Goal: Transaction & Acquisition: Purchase product/service

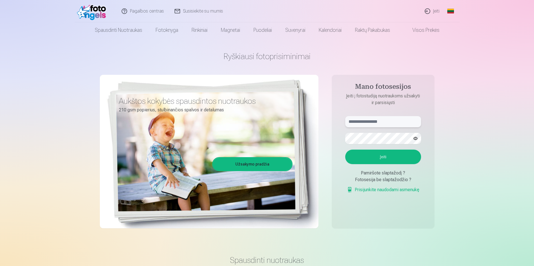
click at [359, 123] on input "text" at bounding box center [383, 121] width 76 height 11
type input "**********"
click at [377, 157] on button "Įeiti" at bounding box center [383, 156] width 76 height 15
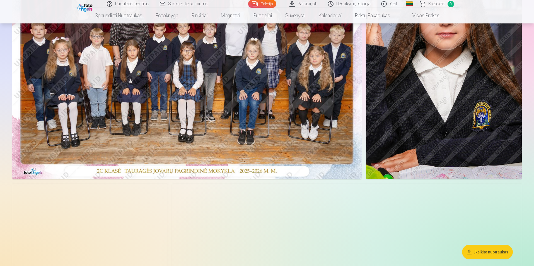
scroll to position [195, 0]
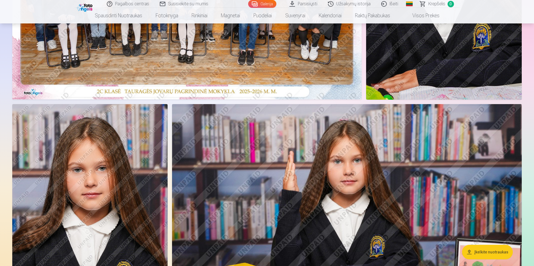
click at [413, 129] on img at bounding box center [347, 220] width 350 height 233
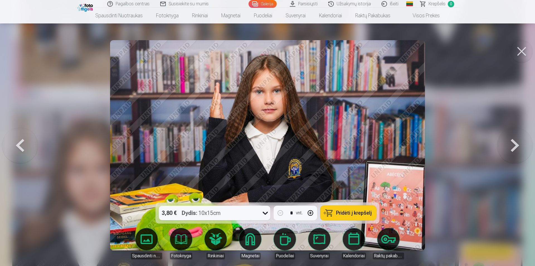
click at [353, 211] on span "Pridėti į krepšelį" at bounding box center [354, 212] width 36 height 5
click at [516, 141] on button at bounding box center [516, 145] width 36 height 103
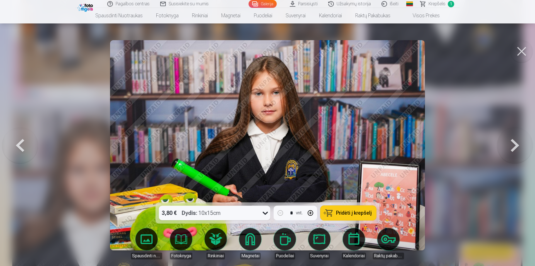
click at [516, 141] on button at bounding box center [516, 145] width 36 height 103
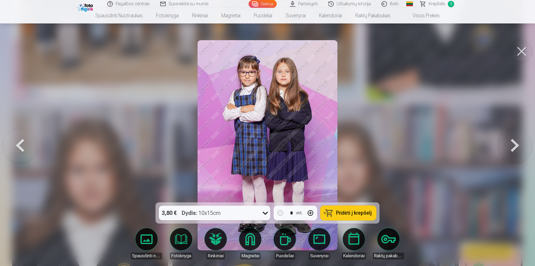
click at [516, 141] on button at bounding box center [516, 145] width 36 height 103
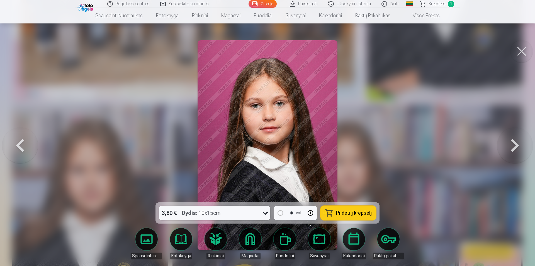
click at [516, 141] on button at bounding box center [516, 145] width 36 height 103
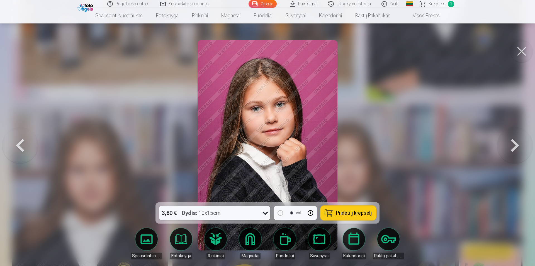
click at [516, 141] on button at bounding box center [516, 145] width 36 height 103
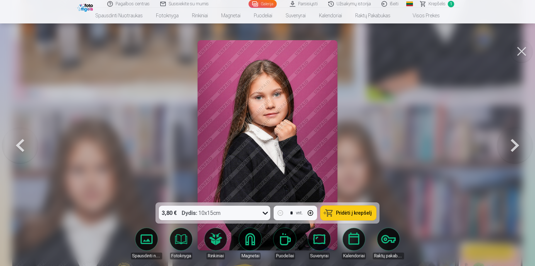
click at [516, 141] on button at bounding box center [516, 145] width 36 height 103
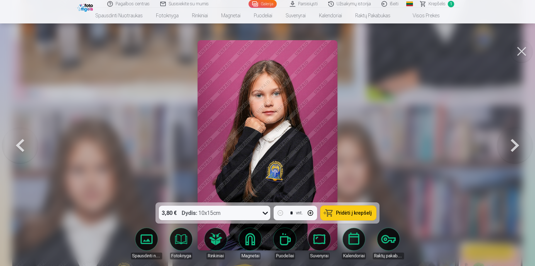
click at [516, 141] on button at bounding box center [516, 145] width 36 height 103
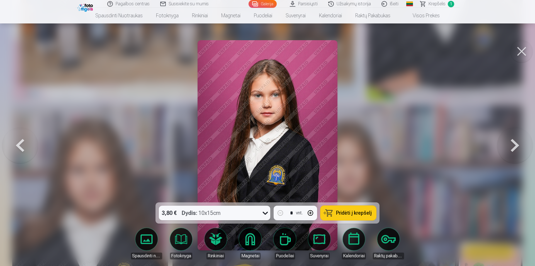
click at [516, 141] on button at bounding box center [516, 145] width 36 height 103
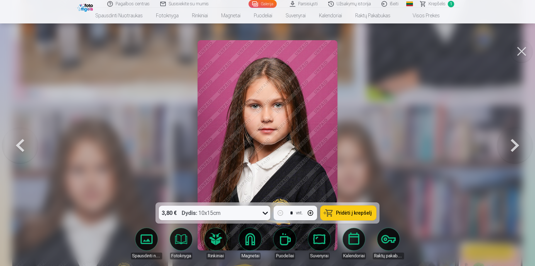
click at [516, 141] on button at bounding box center [516, 145] width 36 height 103
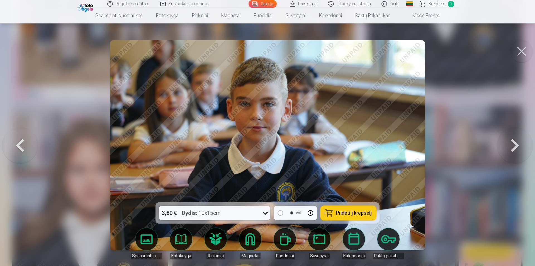
click at [516, 141] on button at bounding box center [516, 145] width 36 height 103
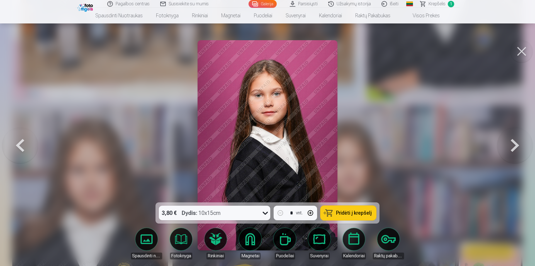
click at [516, 141] on button at bounding box center [516, 145] width 36 height 103
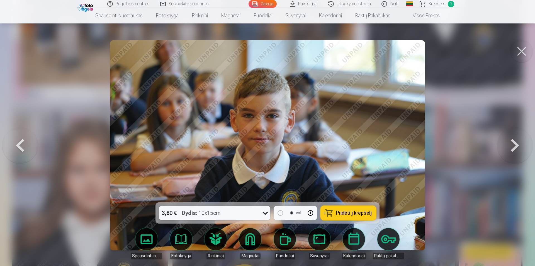
click at [516, 141] on button at bounding box center [516, 145] width 36 height 103
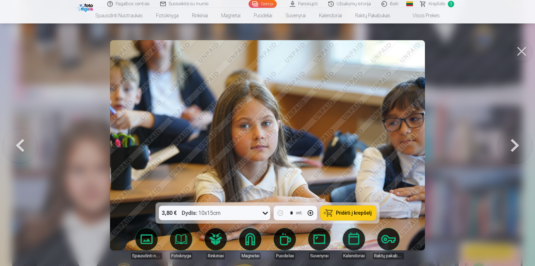
click at [350, 214] on span "Pridėti į krepšelį" at bounding box center [354, 212] width 36 height 5
click at [515, 144] on button at bounding box center [516, 145] width 36 height 103
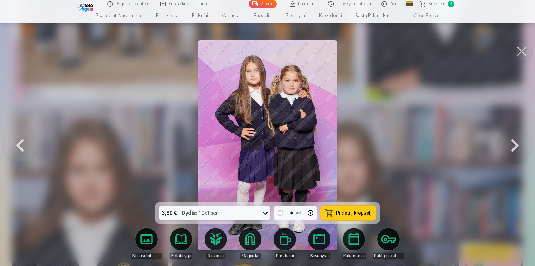
click at [515, 144] on button at bounding box center [516, 145] width 36 height 103
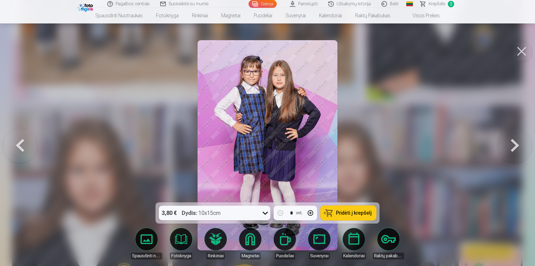
click at [515, 144] on button at bounding box center [516, 145] width 36 height 103
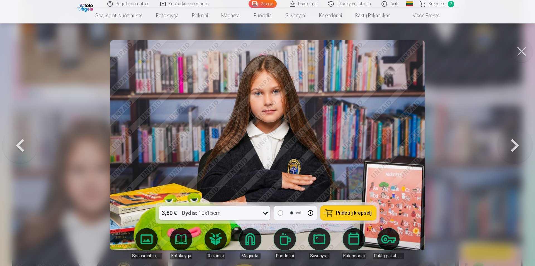
click at [361, 212] on span "Pridėti į krepšelį" at bounding box center [354, 212] width 36 height 5
click at [515, 146] on button at bounding box center [516, 145] width 36 height 103
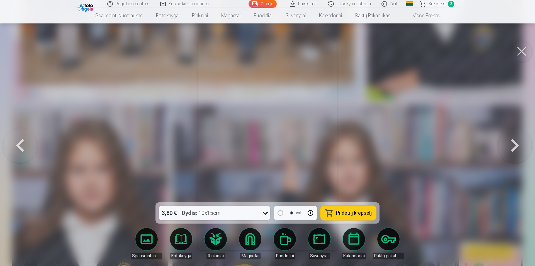
click at [515, 146] on button at bounding box center [516, 145] width 36 height 103
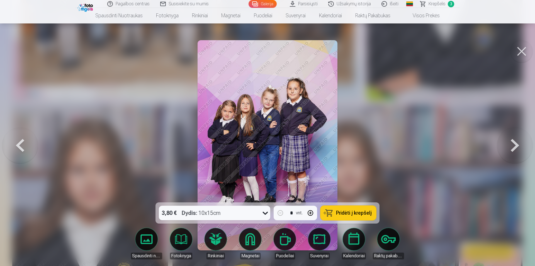
click at [515, 146] on button at bounding box center [516, 145] width 36 height 103
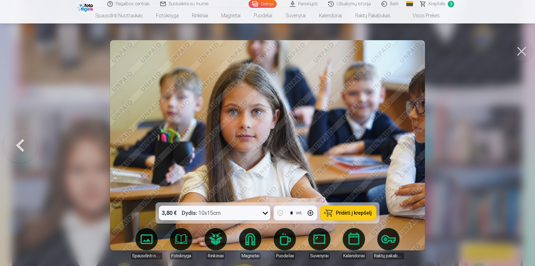
click at [360, 211] on span "Pridėti į krepšelį" at bounding box center [354, 212] width 36 height 5
click at [493, 133] on div at bounding box center [267, 133] width 535 height 266
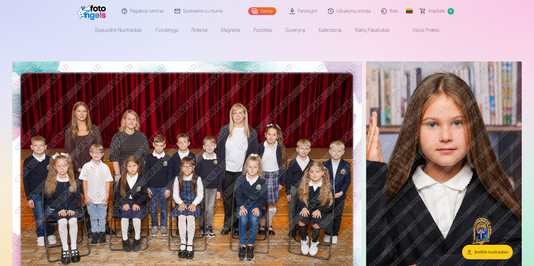
click at [222, 164] on img at bounding box center [186, 177] width 349 height 233
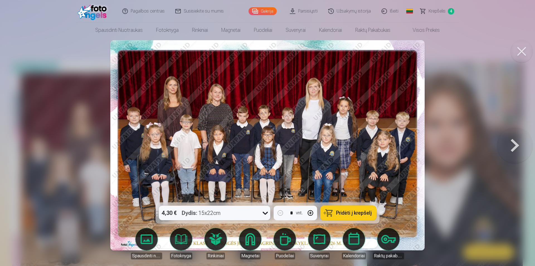
click at [514, 144] on button at bounding box center [516, 145] width 36 height 103
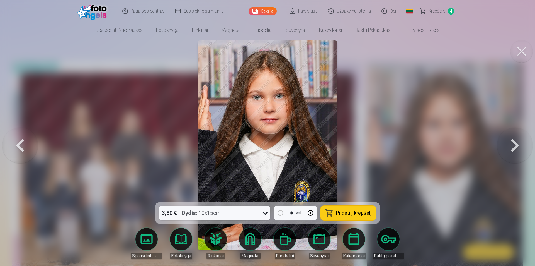
click at [20, 143] on button at bounding box center [20, 145] width 36 height 103
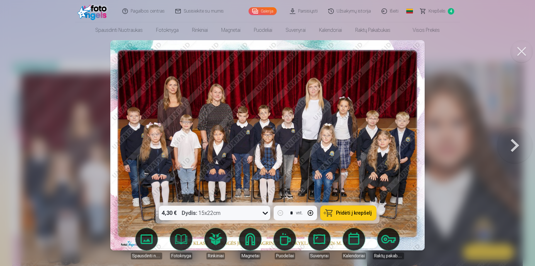
click at [342, 212] on span "Pridėti į krepšelį" at bounding box center [354, 212] width 36 height 5
click at [514, 145] on button at bounding box center [516, 145] width 36 height 103
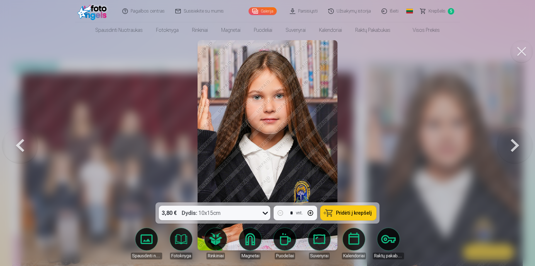
click at [514, 145] on button at bounding box center [516, 145] width 36 height 103
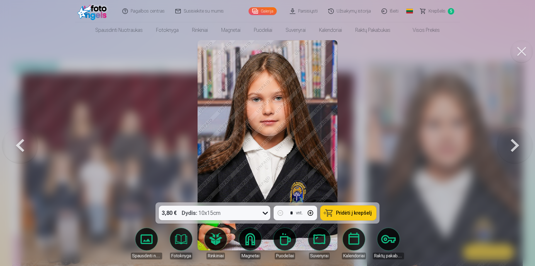
click at [514, 145] on button at bounding box center [516, 145] width 36 height 103
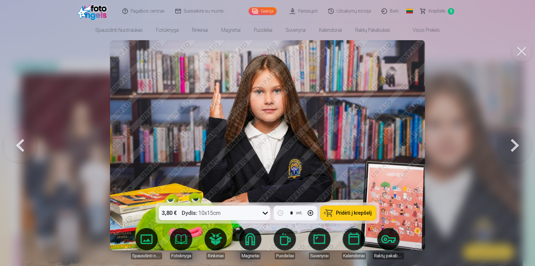
click at [514, 145] on button at bounding box center [516, 145] width 36 height 103
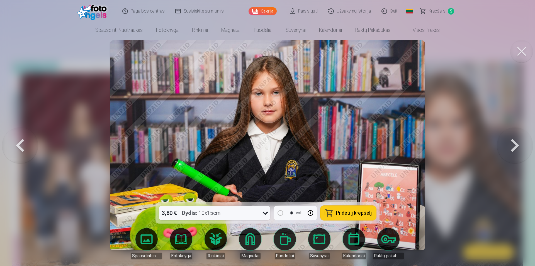
click at [514, 145] on button at bounding box center [516, 145] width 36 height 103
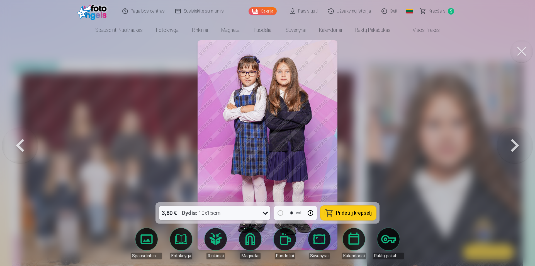
click at [514, 145] on button at bounding box center [516, 145] width 36 height 103
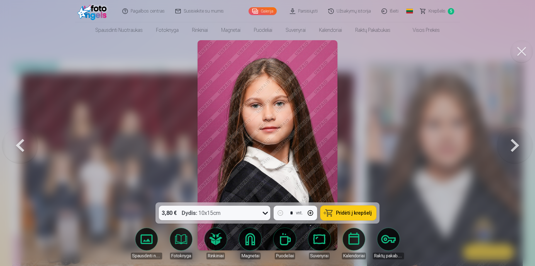
click at [514, 145] on button at bounding box center [516, 145] width 36 height 103
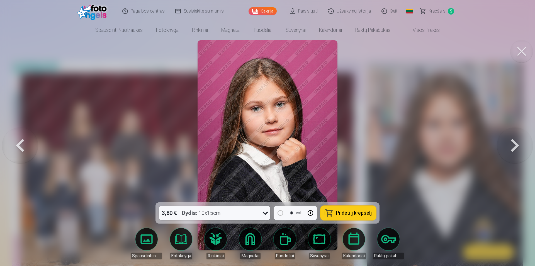
click at [514, 145] on button at bounding box center [516, 145] width 36 height 103
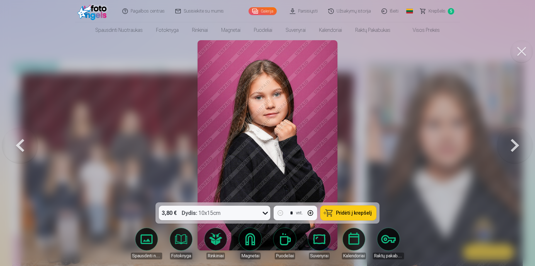
click at [514, 145] on button at bounding box center [516, 145] width 36 height 103
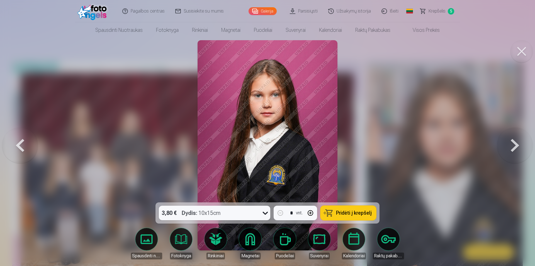
click at [514, 145] on button at bounding box center [516, 145] width 36 height 103
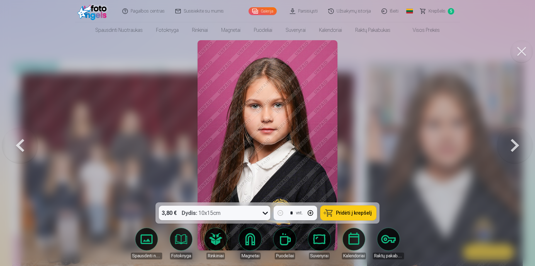
click at [514, 145] on button at bounding box center [516, 145] width 36 height 103
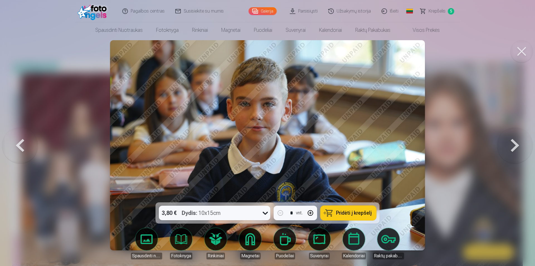
click at [514, 145] on button at bounding box center [516, 145] width 36 height 103
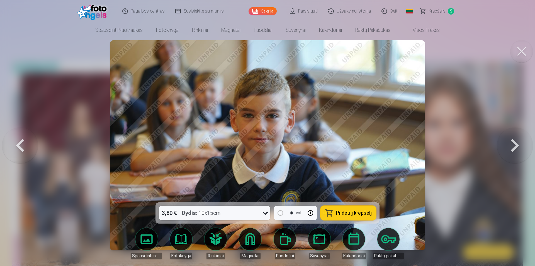
click at [514, 145] on button at bounding box center [516, 145] width 36 height 103
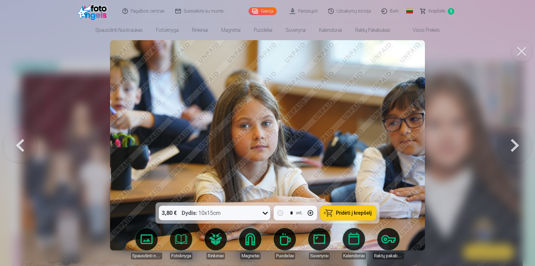
click at [514, 145] on button at bounding box center [516, 145] width 36 height 103
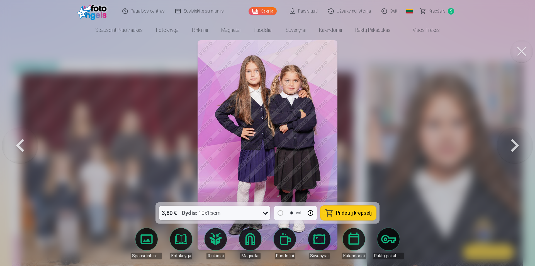
click at [514, 145] on button at bounding box center [516, 145] width 36 height 103
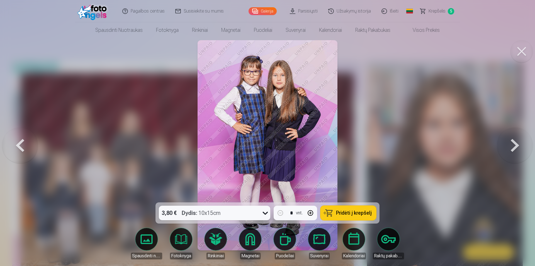
click at [514, 145] on button at bounding box center [516, 145] width 36 height 103
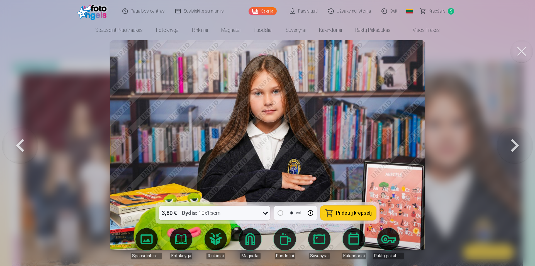
click at [514, 145] on button at bounding box center [516, 145] width 36 height 103
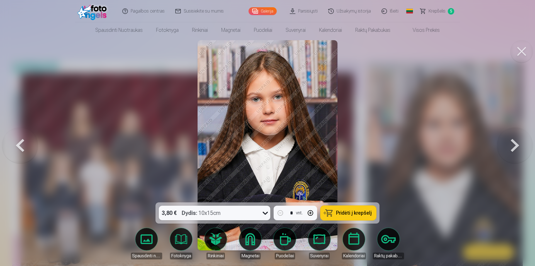
click at [514, 145] on button at bounding box center [516, 145] width 36 height 103
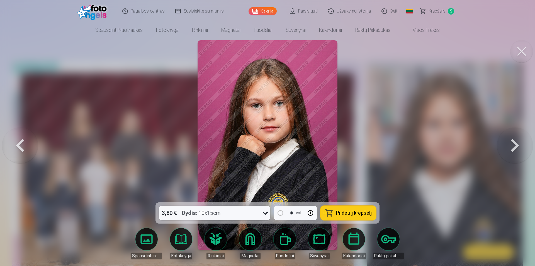
click at [514, 145] on button at bounding box center [516, 145] width 36 height 103
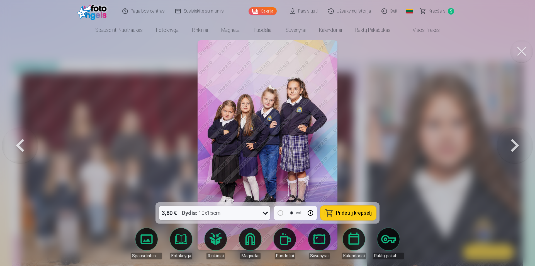
click at [514, 145] on button at bounding box center [516, 145] width 36 height 103
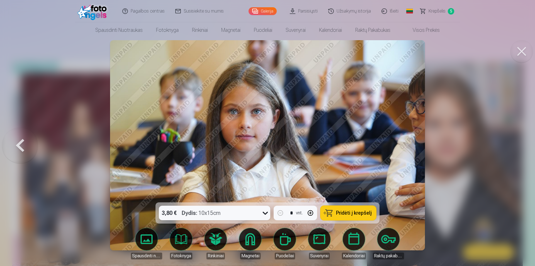
click at [514, 145] on div at bounding box center [267, 133] width 535 height 266
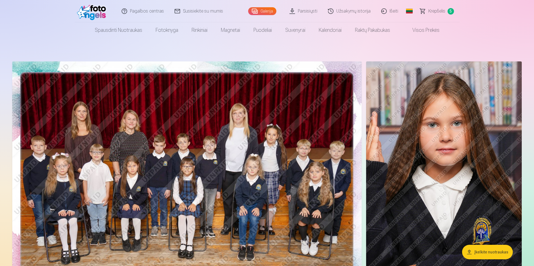
click at [514, 145] on img at bounding box center [444, 177] width 156 height 233
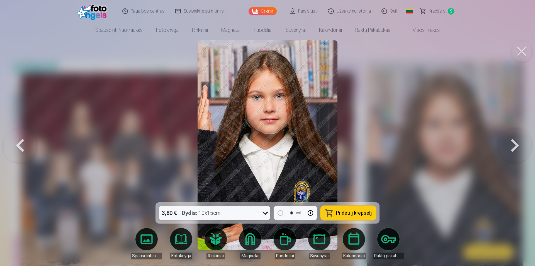
click at [438, 11] on span "Krepšelis" at bounding box center [437, 11] width 17 height 7
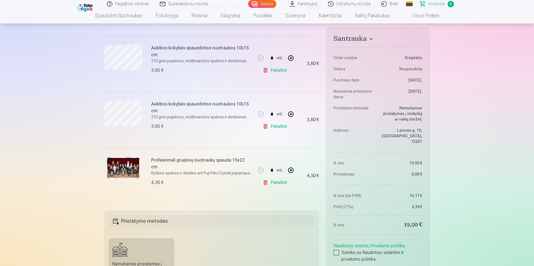
scroll to position [223, 0]
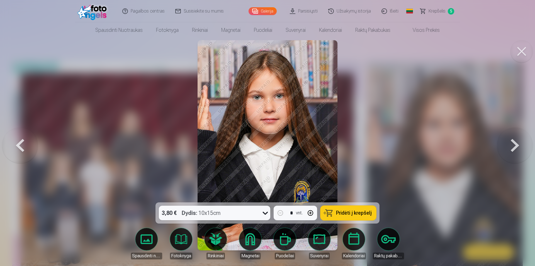
click at [518, 144] on button at bounding box center [516, 145] width 36 height 103
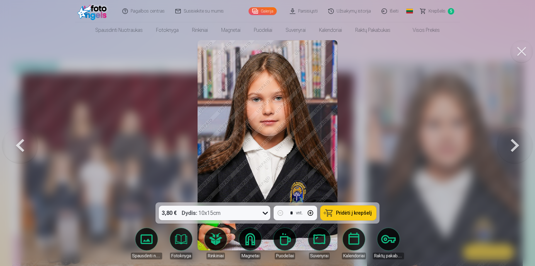
click at [518, 143] on button at bounding box center [516, 145] width 36 height 103
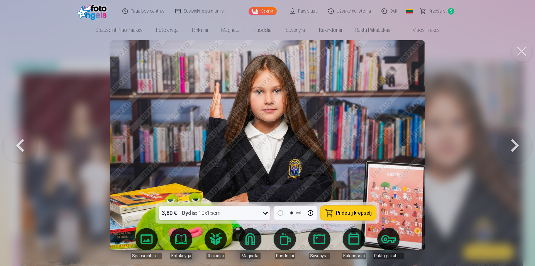
click at [518, 143] on button at bounding box center [516, 145] width 36 height 103
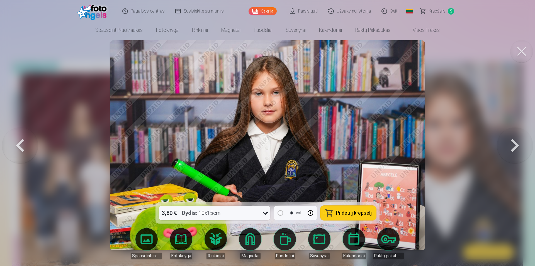
click at [518, 143] on button at bounding box center [516, 145] width 36 height 103
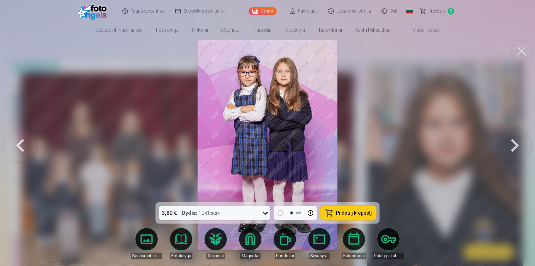
click at [518, 143] on button at bounding box center [516, 145] width 36 height 103
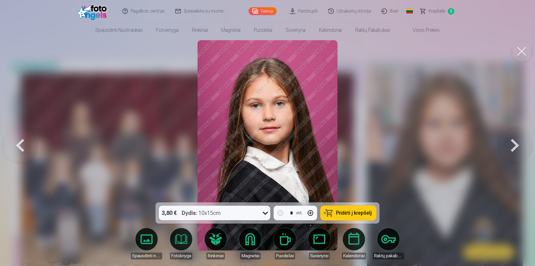
click at [518, 143] on button at bounding box center [516, 145] width 36 height 103
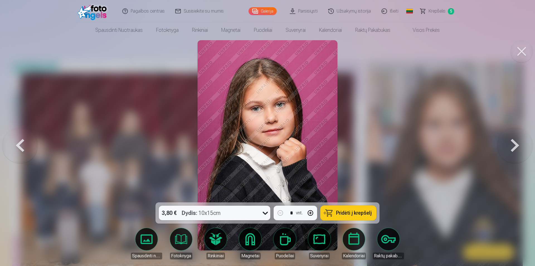
click at [518, 143] on button at bounding box center [516, 145] width 36 height 103
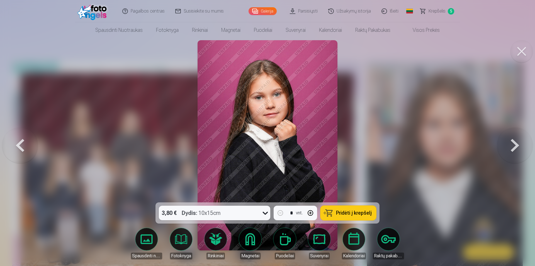
click at [518, 143] on button at bounding box center [516, 145] width 36 height 103
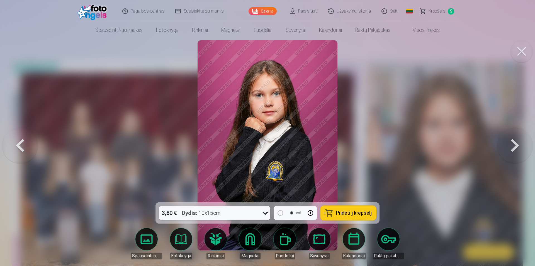
click at [518, 143] on button at bounding box center [516, 145] width 36 height 103
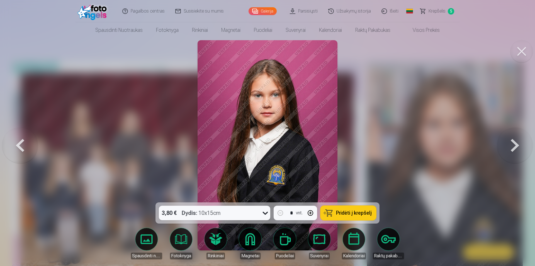
click at [518, 143] on button at bounding box center [516, 145] width 36 height 103
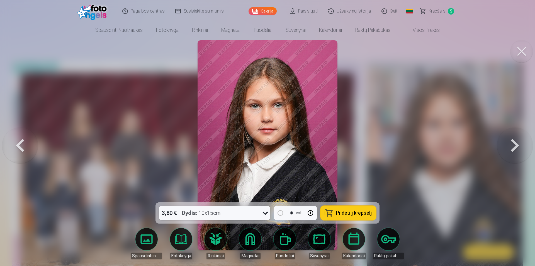
click at [518, 143] on button at bounding box center [516, 145] width 36 height 103
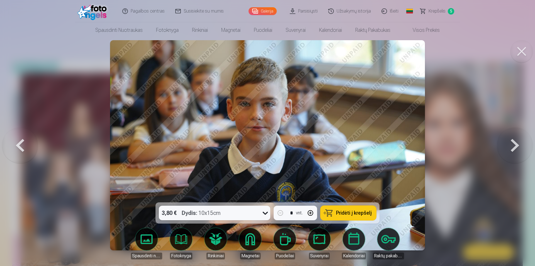
click at [518, 143] on button at bounding box center [516, 145] width 36 height 103
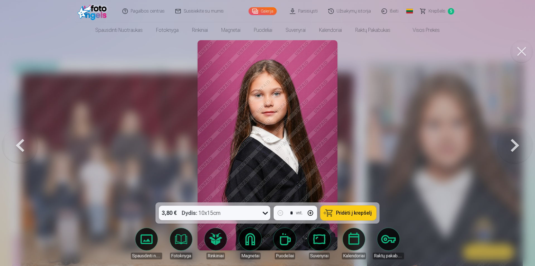
click at [518, 143] on button at bounding box center [516, 145] width 36 height 103
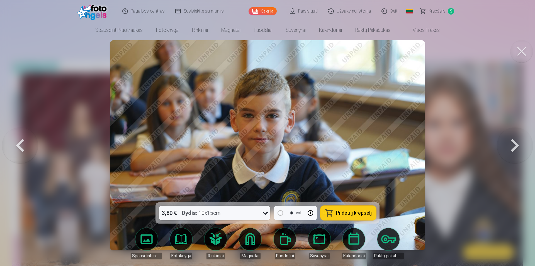
click at [518, 143] on button at bounding box center [516, 145] width 36 height 103
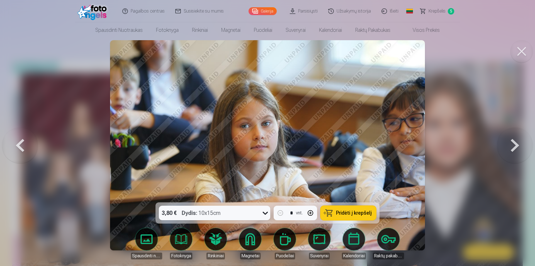
click at [518, 143] on button at bounding box center [516, 145] width 36 height 103
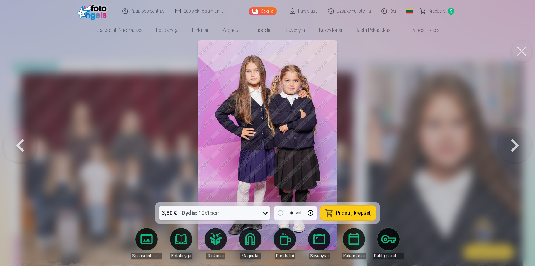
click at [518, 143] on button at bounding box center [516, 145] width 36 height 103
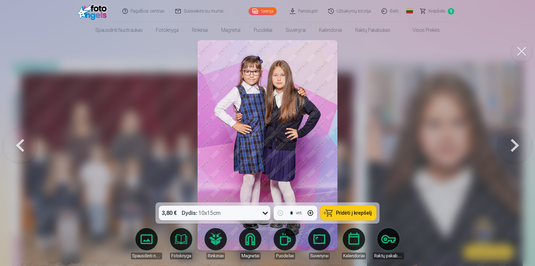
click at [343, 212] on span "Pridėti į krepšelį" at bounding box center [354, 212] width 36 height 5
click at [516, 144] on button at bounding box center [516, 145] width 36 height 103
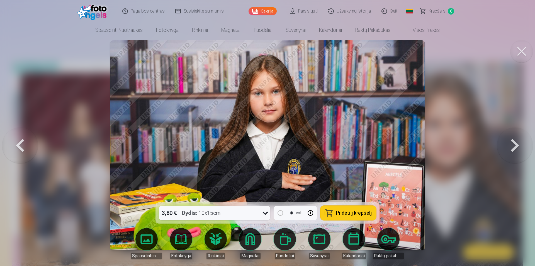
click at [516, 144] on button at bounding box center [516, 145] width 36 height 103
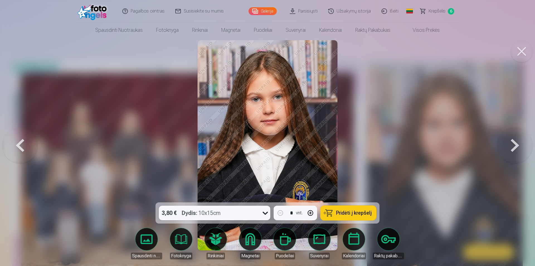
click at [516, 144] on button at bounding box center [516, 145] width 36 height 103
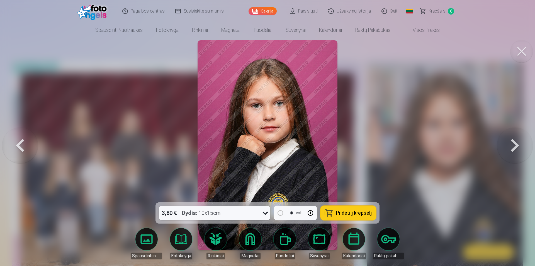
click at [516, 144] on button at bounding box center [516, 145] width 36 height 103
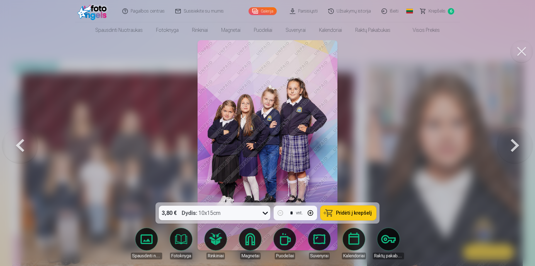
click at [361, 212] on span "Pridėti į krepšelį" at bounding box center [354, 212] width 36 height 5
click at [517, 145] on button at bounding box center [516, 145] width 36 height 103
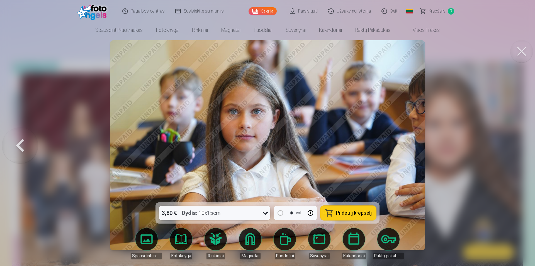
click at [525, 53] on button at bounding box center [522, 51] width 22 height 22
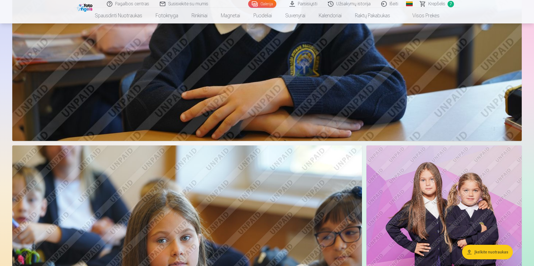
scroll to position [1562, 0]
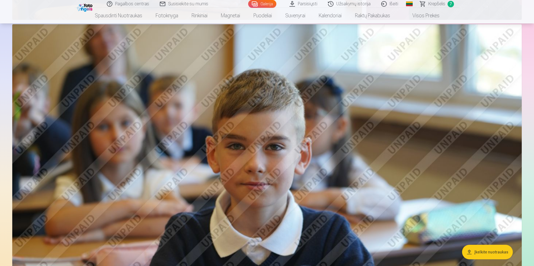
click at [436, 4] on span "Krepšelis" at bounding box center [436, 4] width 17 height 7
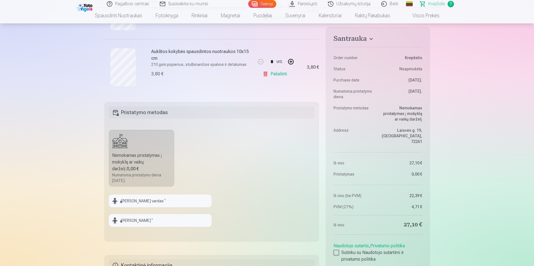
scroll to position [502, 0]
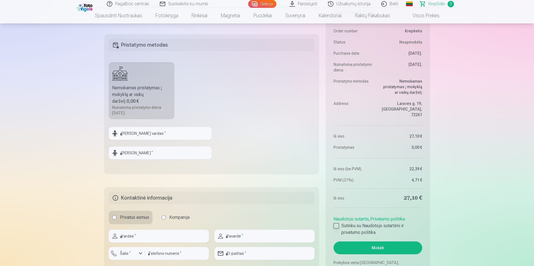
click at [335, 225] on div at bounding box center [337, 226] width 6 height 6
click at [375, 247] on button "Mokėti" at bounding box center [378, 247] width 88 height 13
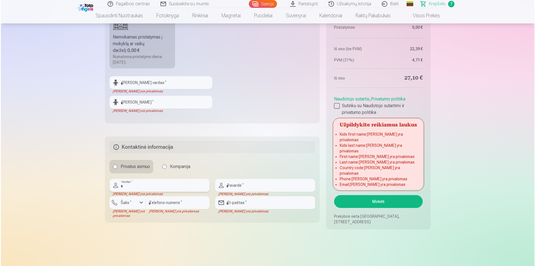
scroll to position [558, 0]
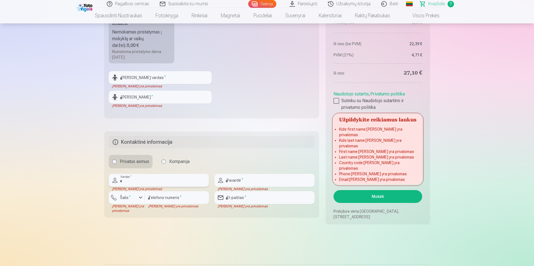
click at [139, 181] on input "text" at bounding box center [159, 180] width 100 height 13
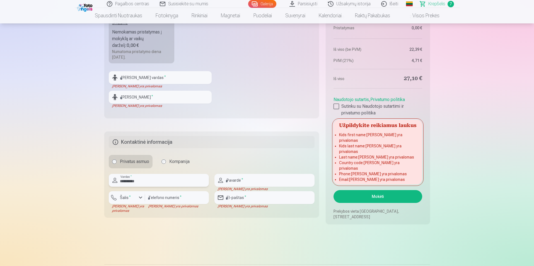
type input "**********"
click at [235, 178] on input "text" at bounding box center [264, 180] width 100 height 13
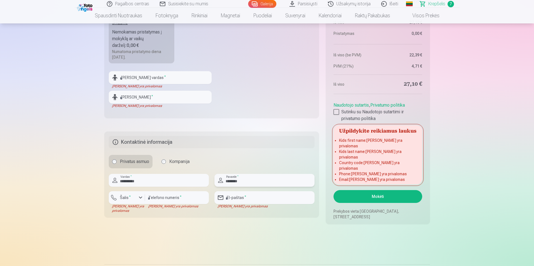
type input "********"
click at [141, 198] on div "button" at bounding box center [140, 197] width 7 height 7
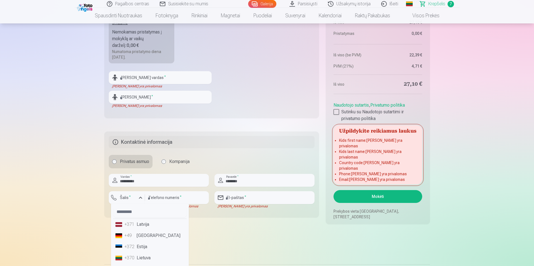
click at [144, 259] on li "+370 Lietuva" at bounding box center [149, 257] width 73 height 11
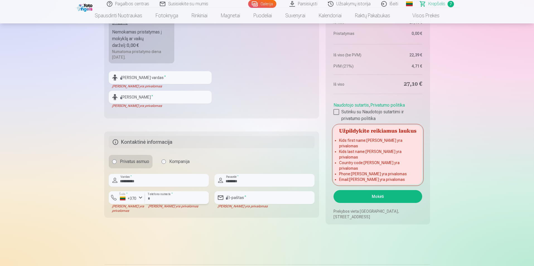
click at [173, 196] on input "number" at bounding box center [177, 197] width 64 height 13
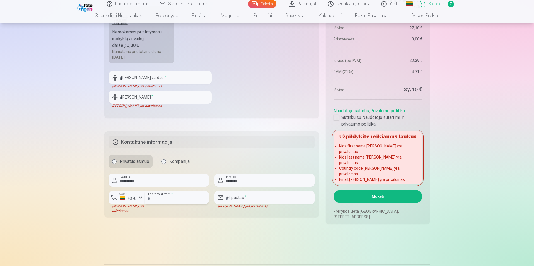
type input "*********"
click at [250, 199] on input "email" at bounding box center [264, 197] width 100 height 13
type input "**********"
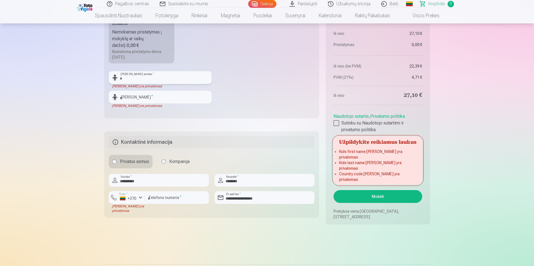
click at [135, 78] on input "text" at bounding box center [160, 77] width 103 height 13
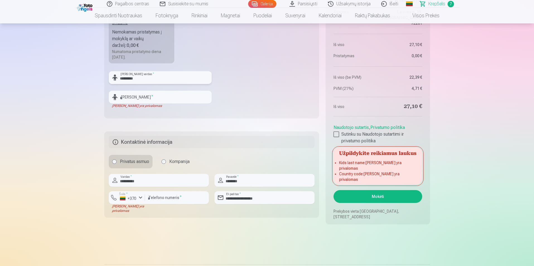
type input "********"
click at [127, 100] on input "text" at bounding box center [160, 97] width 103 height 13
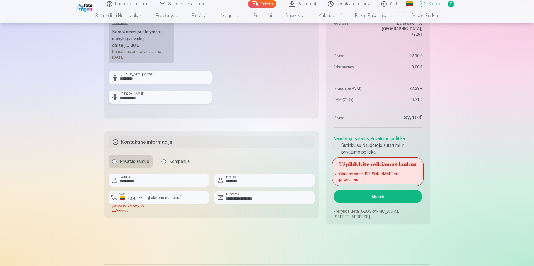
type input "**********"
click at [373, 195] on button "Mokėti" at bounding box center [378, 196] width 88 height 13
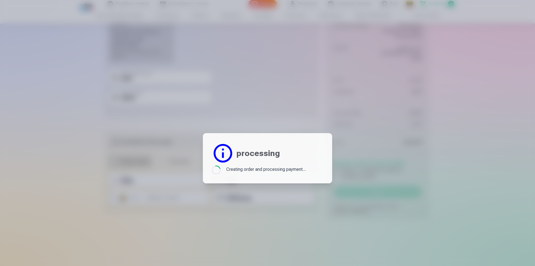
scroll to position [1562, 0]
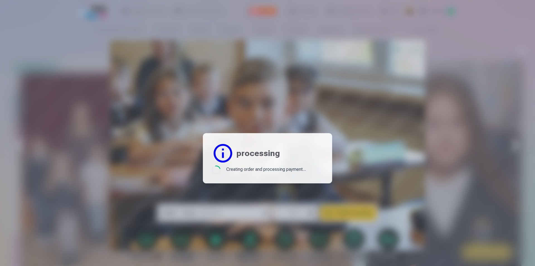
click at [255, 148] on h2 "processing" at bounding box center [258, 153] width 44 height 10
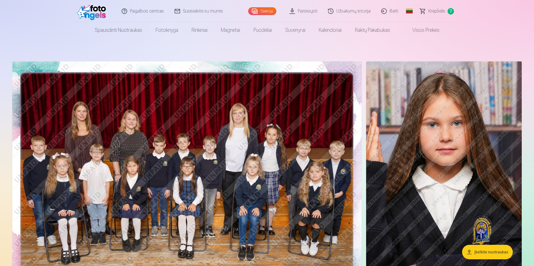
click at [434, 12] on span "Krepšelis" at bounding box center [436, 11] width 17 height 7
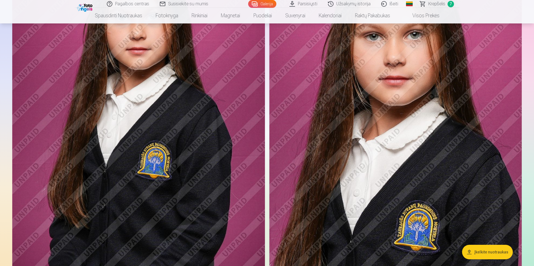
scroll to position [1004, 0]
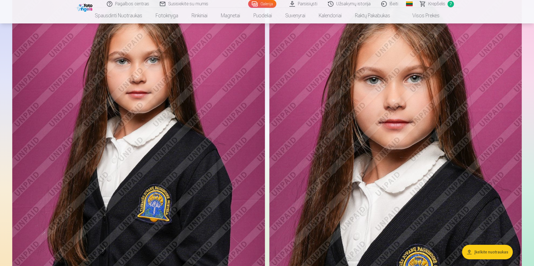
click at [341, 151] on img at bounding box center [395, 150] width 252 height 379
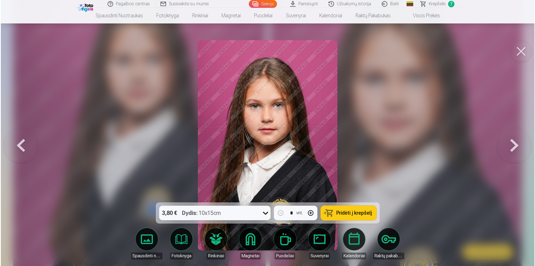
scroll to position [1006, 0]
click at [309, 132] on img at bounding box center [268, 145] width 140 height 210
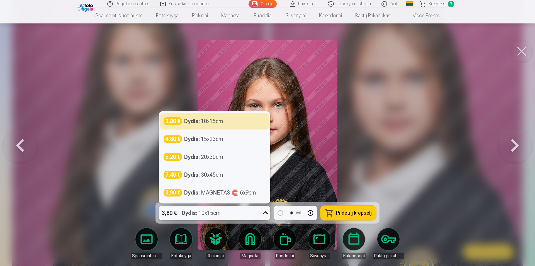
click at [267, 212] on icon at bounding box center [265, 212] width 9 height 9
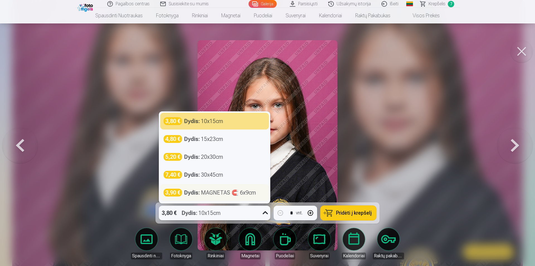
click at [241, 193] on div "Dydis : MAGNETAS 🧲 6x9cm" at bounding box center [220, 193] width 72 height 8
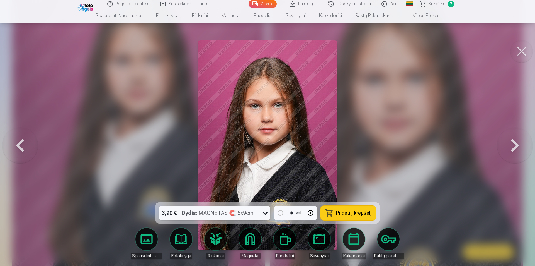
click at [348, 210] on span "Pridėti į krepšelį" at bounding box center [354, 212] width 36 height 5
click at [438, 3] on span "Krepšelis" at bounding box center [437, 4] width 17 height 7
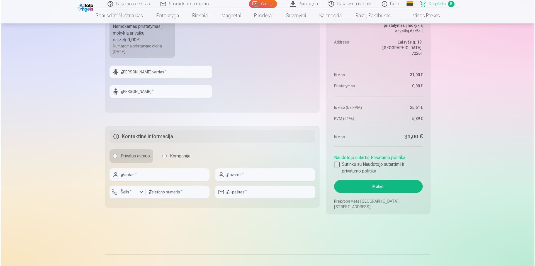
scroll to position [614, 0]
click at [130, 72] on input "text" at bounding box center [160, 72] width 103 height 13
click at [162, 72] on input "*******" at bounding box center [160, 72] width 103 height 13
type input "********"
click at [170, 92] on input "text" at bounding box center [160, 91] width 103 height 13
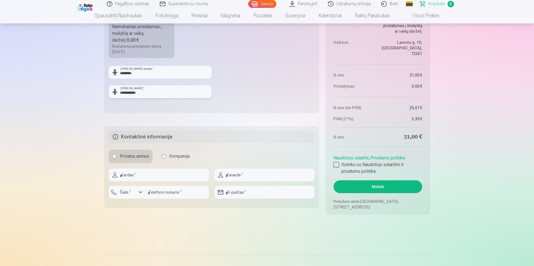
type input "**********"
click at [128, 178] on input "text" at bounding box center [159, 174] width 100 height 13
type input "**********"
click at [238, 172] on input "text" at bounding box center [264, 174] width 100 height 13
type input "********"
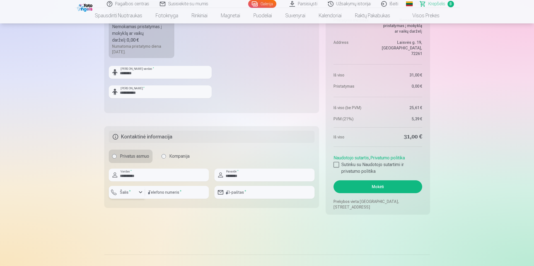
click at [141, 193] on div "button" at bounding box center [140, 192] width 7 height 7
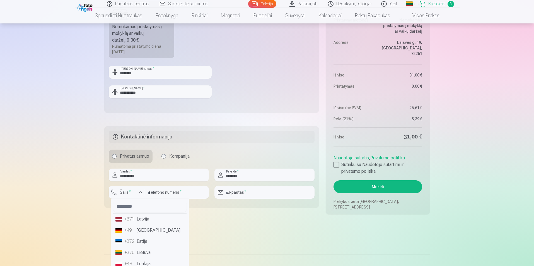
click at [128, 253] on div "+370" at bounding box center [129, 252] width 11 height 7
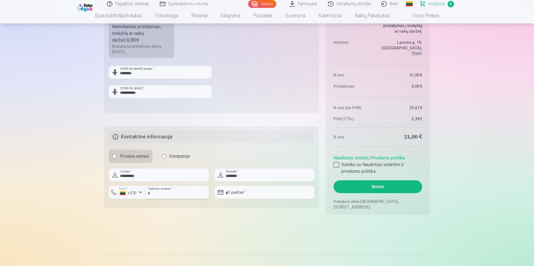
click at [174, 192] on input "number" at bounding box center [177, 192] width 64 height 13
type input "*"
type input "********"
click at [244, 194] on input "email" at bounding box center [264, 192] width 100 height 13
type input "**********"
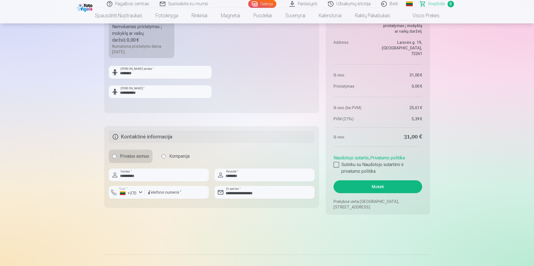
click at [338, 163] on div at bounding box center [337, 165] width 6 height 6
click at [377, 185] on button "Mokėti" at bounding box center [378, 186] width 88 height 13
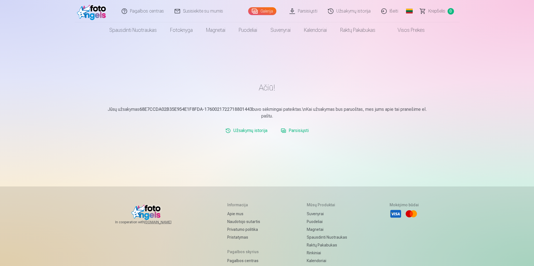
click at [298, 131] on link "Parsisiųsti" at bounding box center [295, 130] width 32 height 11
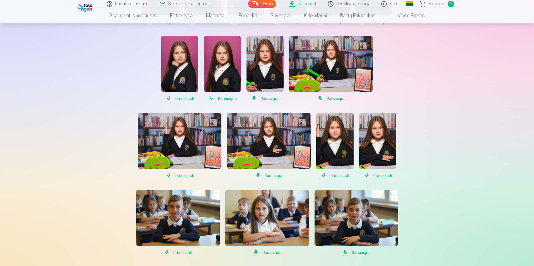
scroll to position [195, 0]
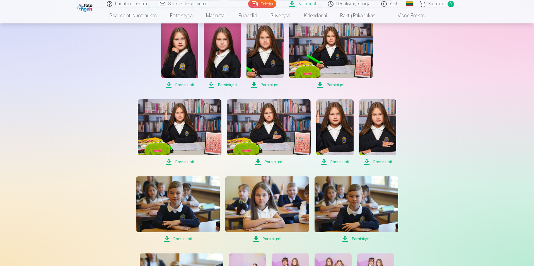
click at [181, 161] on span "Parsisiųsti" at bounding box center [180, 161] width 84 height 7
click at [275, 240] on span "Parsisiųsti" at bounding box center [267, 238] width 84 height 7
click at [382, 162] on span "Parsisiųsti" at bounding box center [377, 161] width 37 height 7
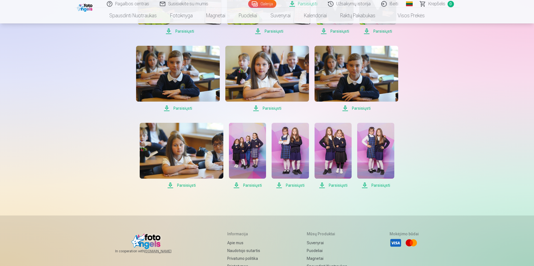
scroll to position [335, 0]
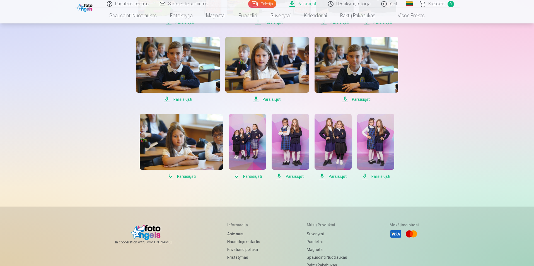
click at [186, 177] on span "Parsisiųsti" at bounding box center [182, 176] width 84 height 7
click at [383, 176] on span "Parsisiųsti" at bounding box center [375, 176] width 37 height 7
click at [340, 176] on span "Parsisiųsti" at bounding box center [333, 176] width 37 height 7
click at [298, 175] on span "Parsisiųsti" at bounding box center [290, 176] width 37 height 7
click at [246, 177] on span "Parsisiųsti" at bounding box center [247, 176] width 37 height 7
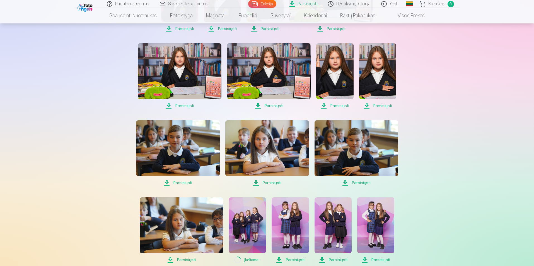
scroll to position [223, 0]
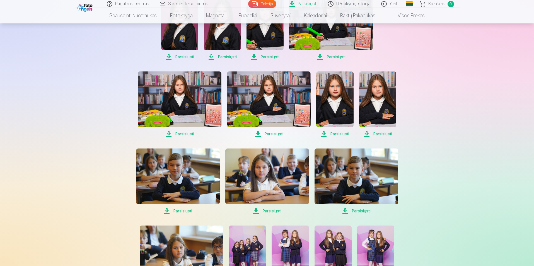
click at [386, 134] on span "Parsisiųsti" at bounding box center [377, 134] width 37 height 7
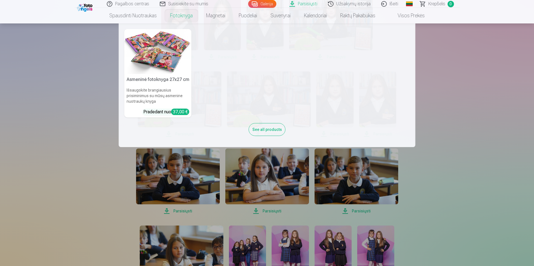
drag, startPoint x: 477, startPoint y: 89, endPoint x: 477, endPoint y: 92, distance: 3.4
click at [477, 89] on nav "Asmeninė fotoknyga 27x27 cm Išsaugokite brangiausius prisiminimus su mūsų asmen…" at bounding box center [267, 85] width 534 height 124
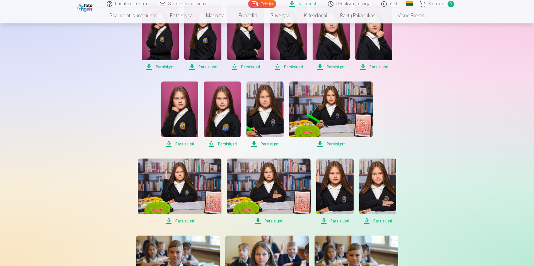
scroll to position [28, 0]
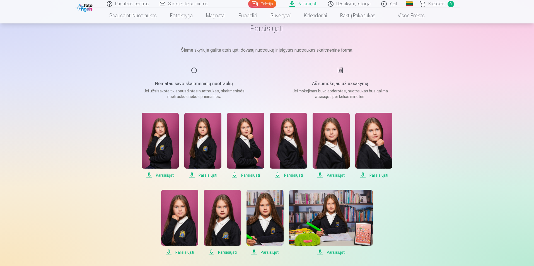
click at [162, 176] on span "Parsisiųsti" at bounding box center [160, 175] width 37 height 7
click at [330, 253] on span "Parsisiųsti" at bounding box center [331, 252] width 84 height 7
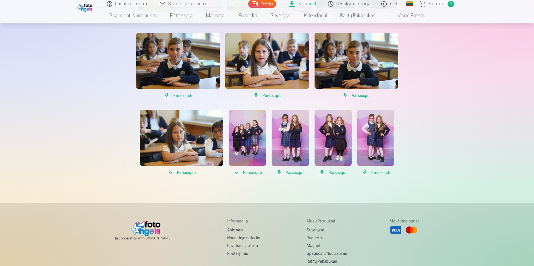
scroll to position [418, 0]
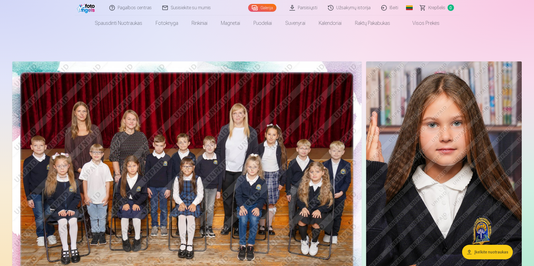
scroll to position [223, 0]
